Goal: Task Accomplishment & Management: Complete application form

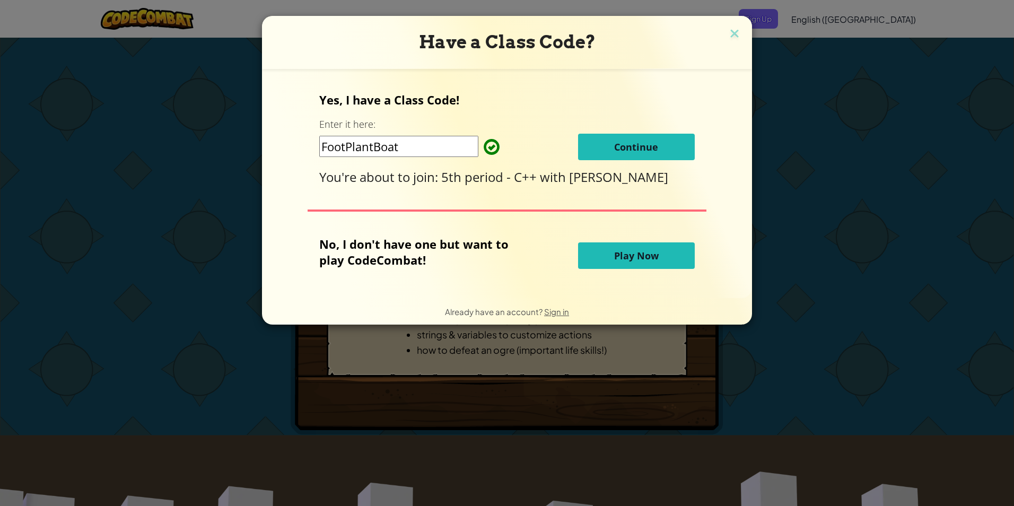
click at [647, 146] on span "Continue" at bounding box center [636, 147] width 44 height 13
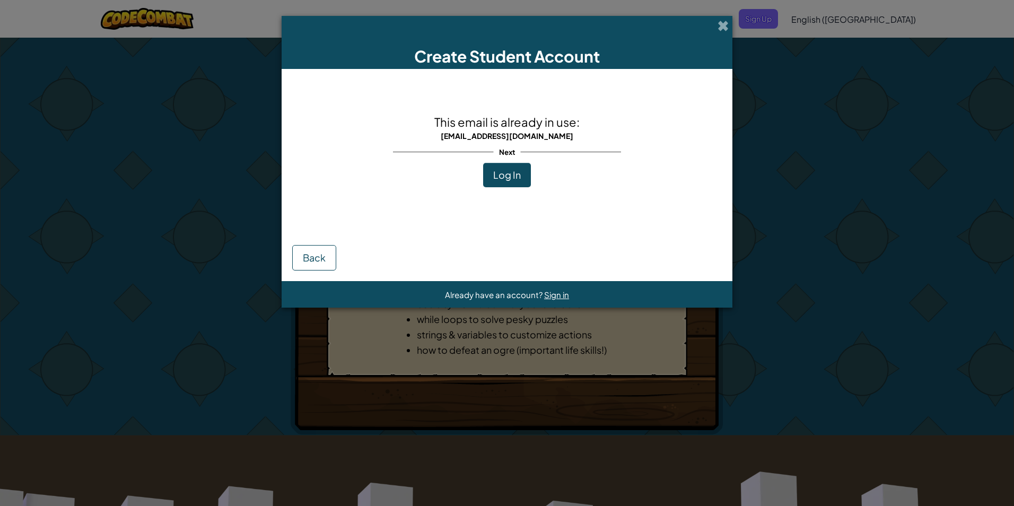
click at [505, 177] on span "Log In" at bounding box center [507, 175] width 28 height 12
